Goal: Information Seeking & Learning: Check status

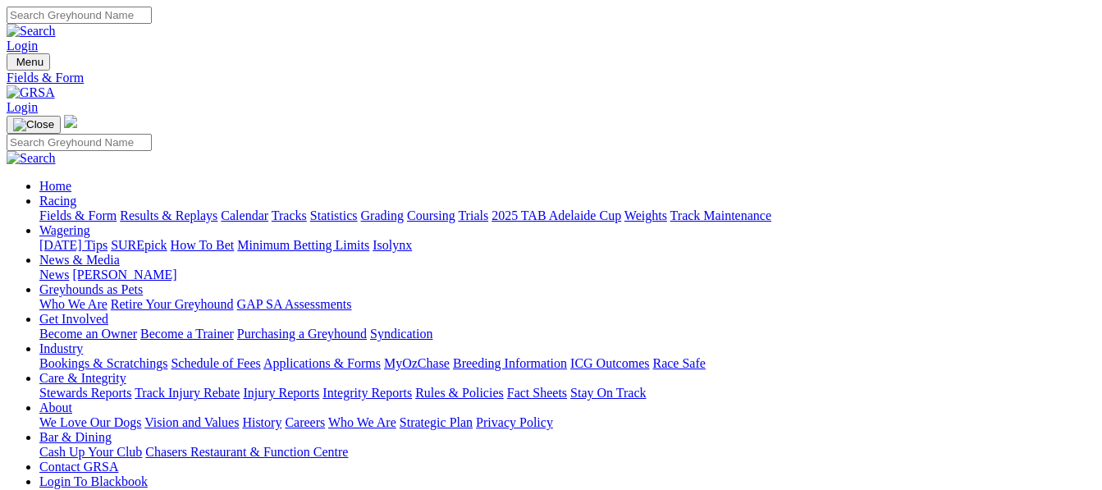
click at [217, 208] on link "Results & Replays" at bounding box center [169, 215] width 98 height 14
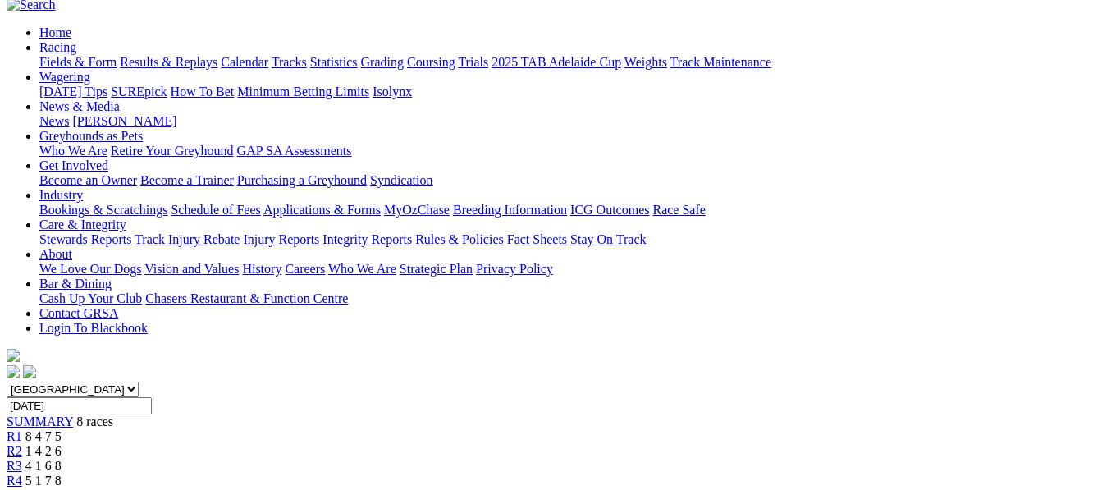
scroll to position [22, 0]
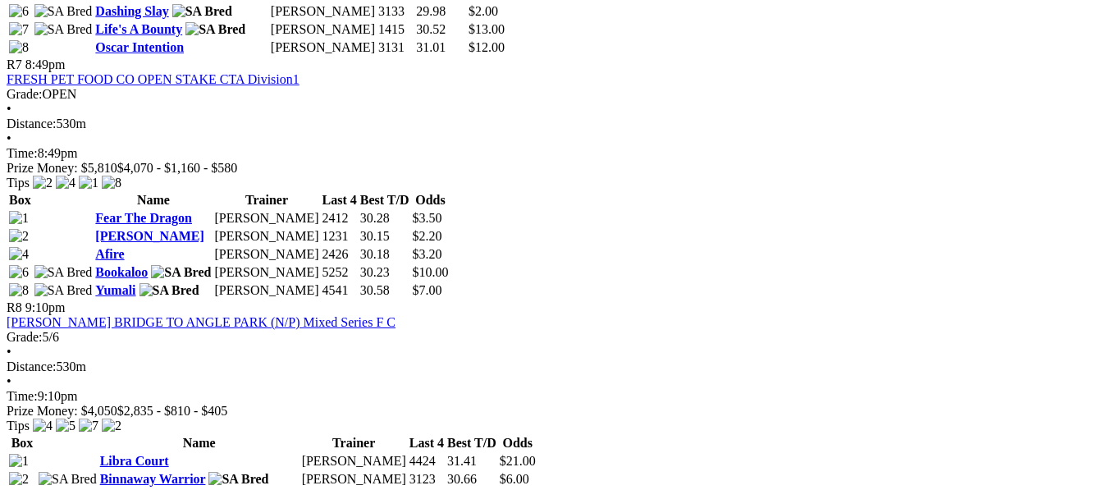
scroll to position [2548, 0]
